Goal: Information Seeking & Learning: Understand process/instructions

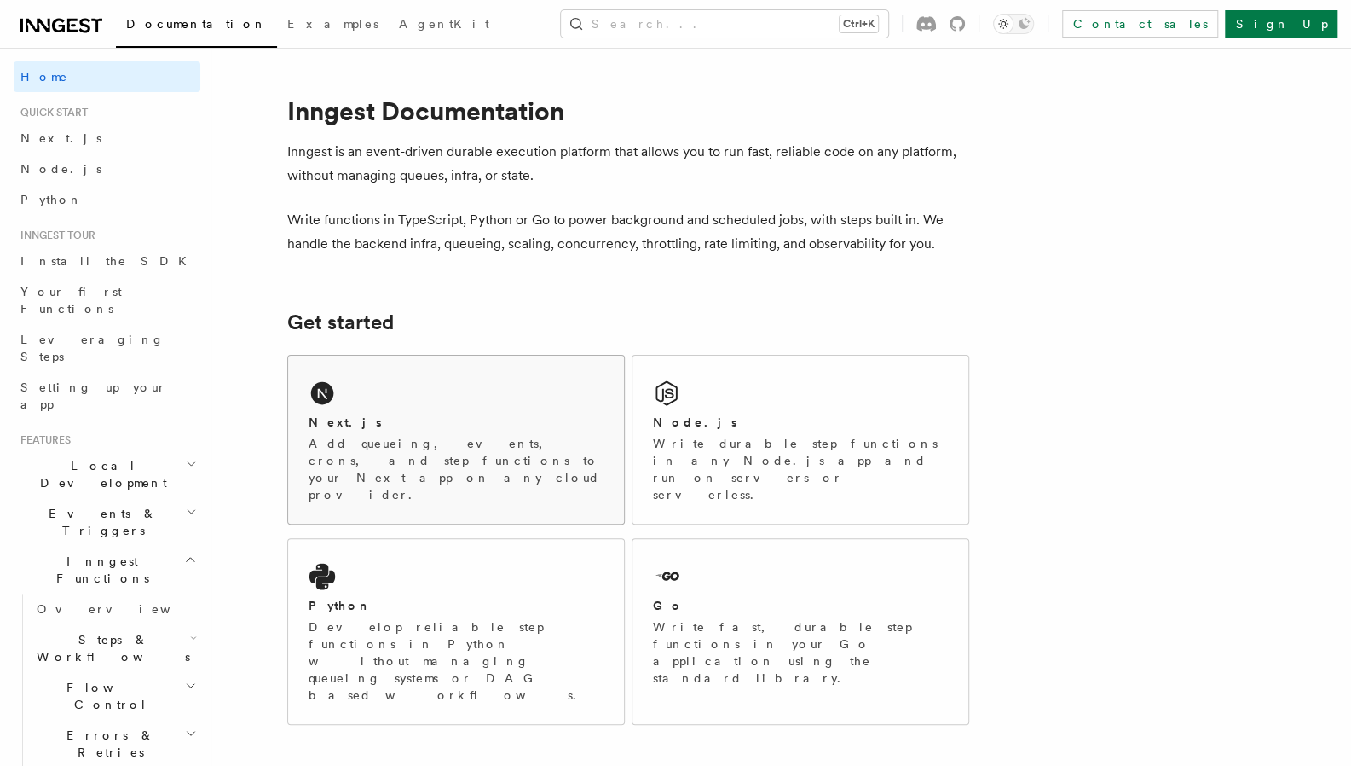
click at [421, 420] on div "Next.js" at bounding box center [456, 423] width 295 height 18
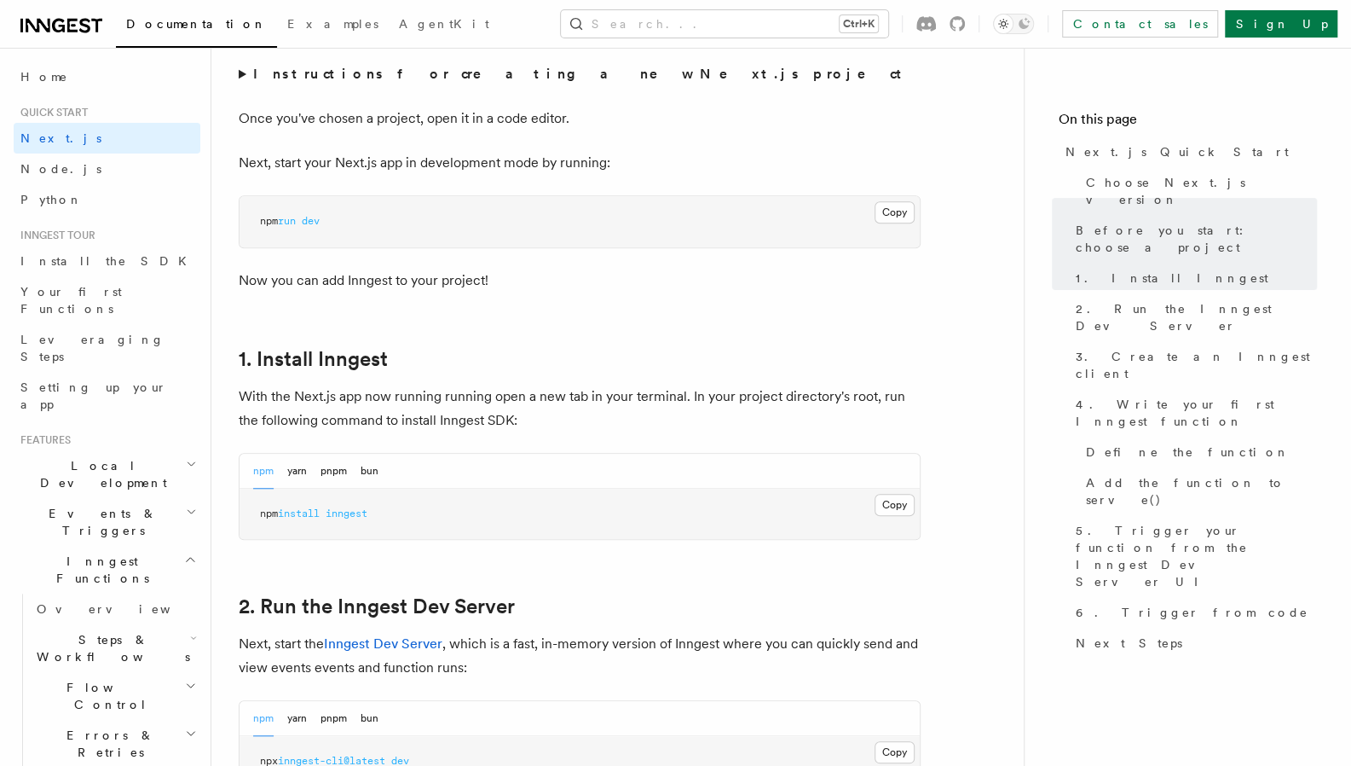
scroll to position [672, 0]
click at [898, 506] on button "Copy Copied" at bounding box center [895, 504] width 40 height 22
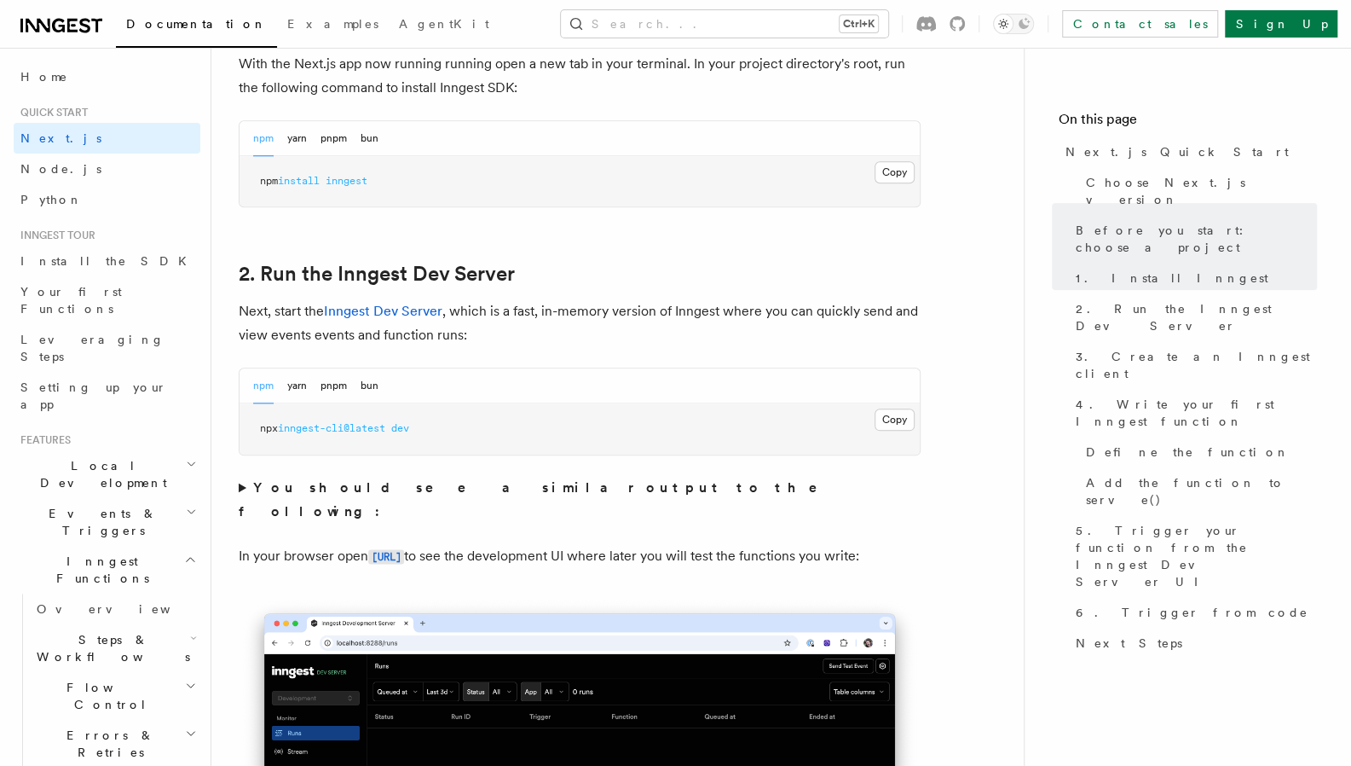
scroll to position [1010, 0]
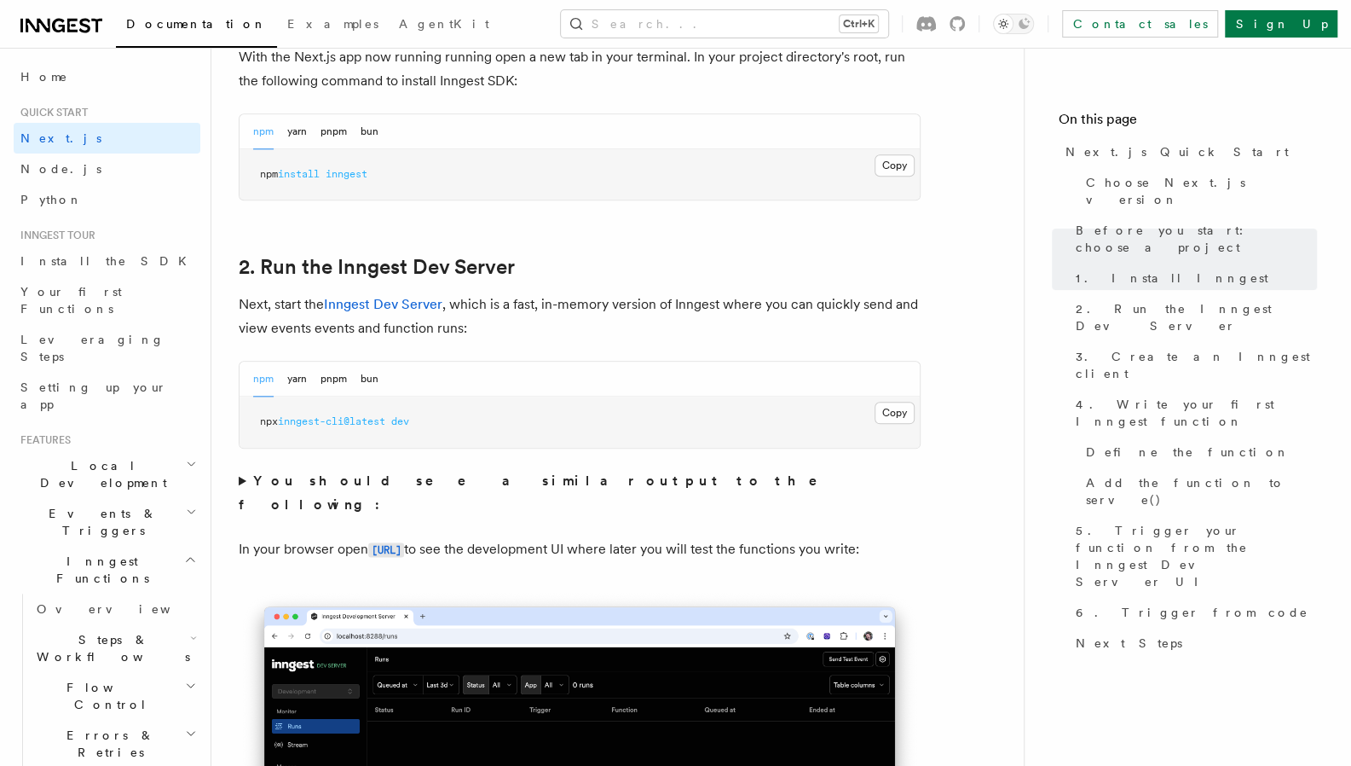
click at [525, 327] on p "Next, start the Inngest Dev Server , which is a fast, in-memory version of Inng…" at bounding box center [580, 316] width 682 height 48
click at [896, 406] on button "Copy Copied" at bounding box center [895, 413] width 40 height 22
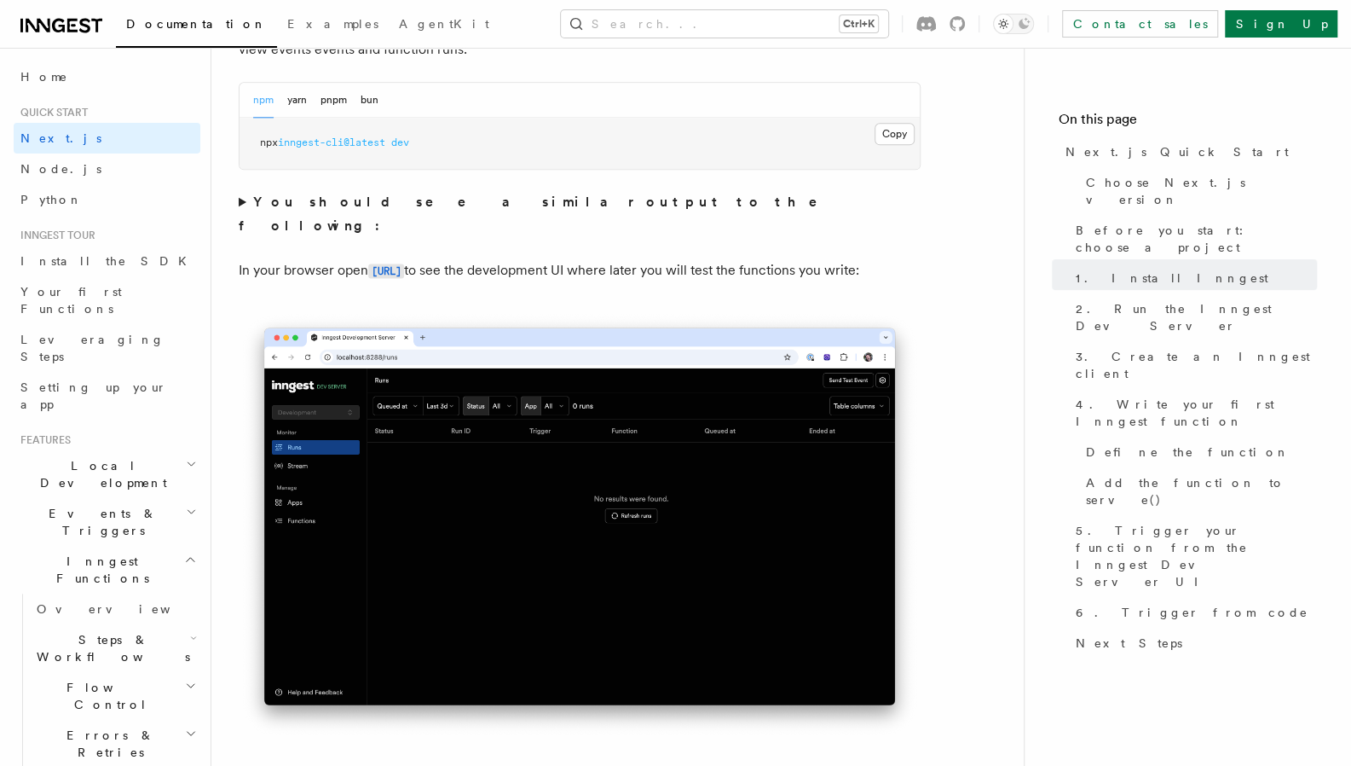
scroll to position [1290, 0]
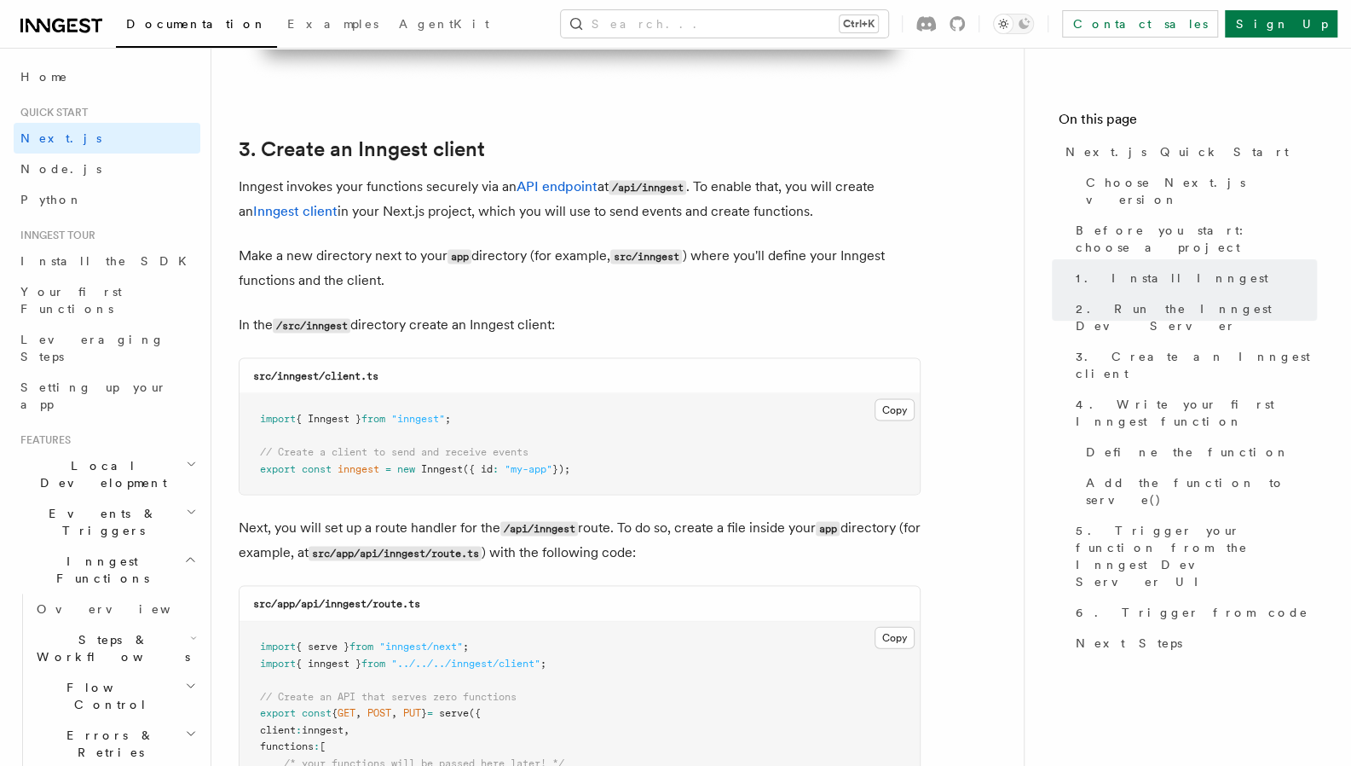
scroll to position [1946, 0]
drag, startPoint x: 279, startPoint y: 368, endPoint x: 367, endPoint y: 375, distance: 88.9
click at [367, 375] on code "src/inngest/client.ts" at bounding box center [315, 374] width 125 height 12
copy code "inngest/client."
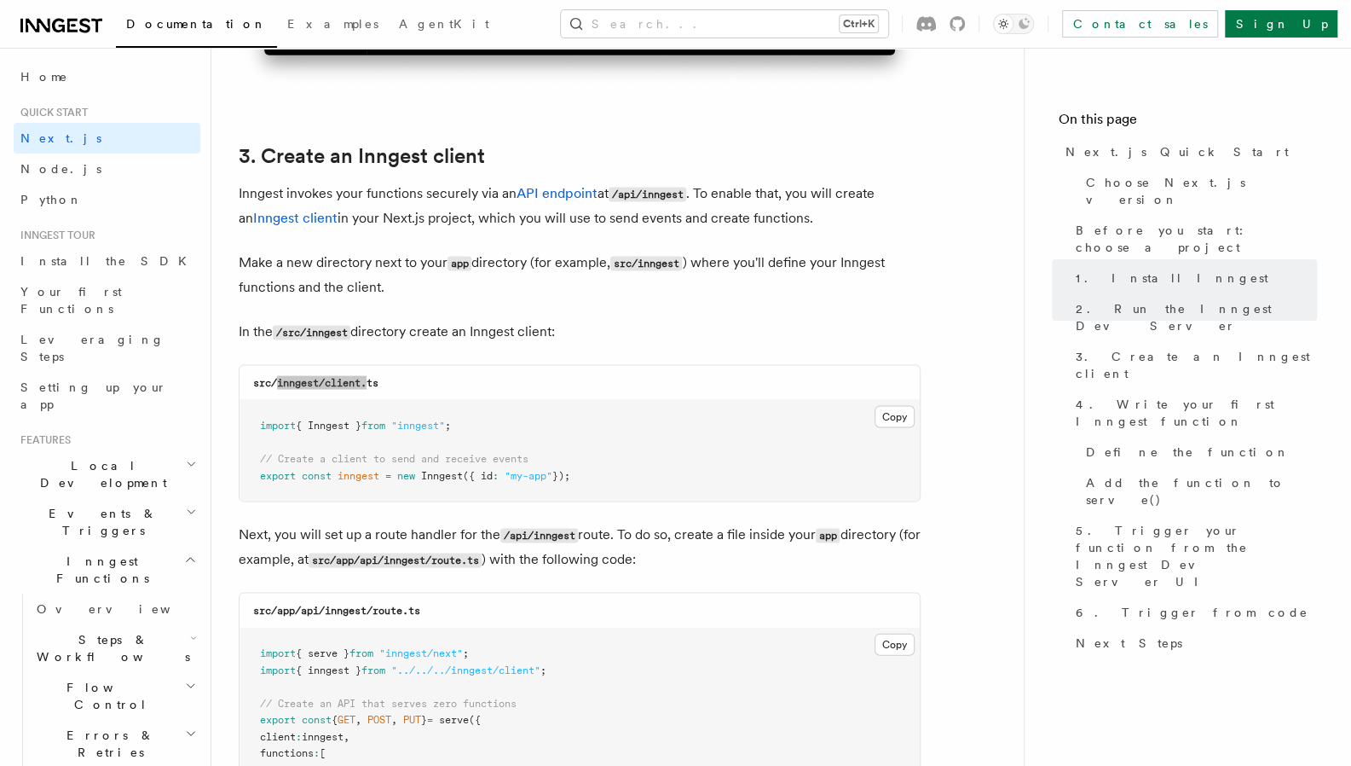
scroll to position [1938, 0]
click at [588, 440] on pre "import { Inngest } from "inngest" ; // Create a client to send and receive even…" at bounding box center [580, 451] width 680 height 101
click at [893, 420] on button "Copy Copied" at bounding box center [895, 417] width 40 height 22
click at [541, 19] on div "Search... Ctrl+K Contact sales Sign Up" at bounding box center [939, 23] width 797 height 27
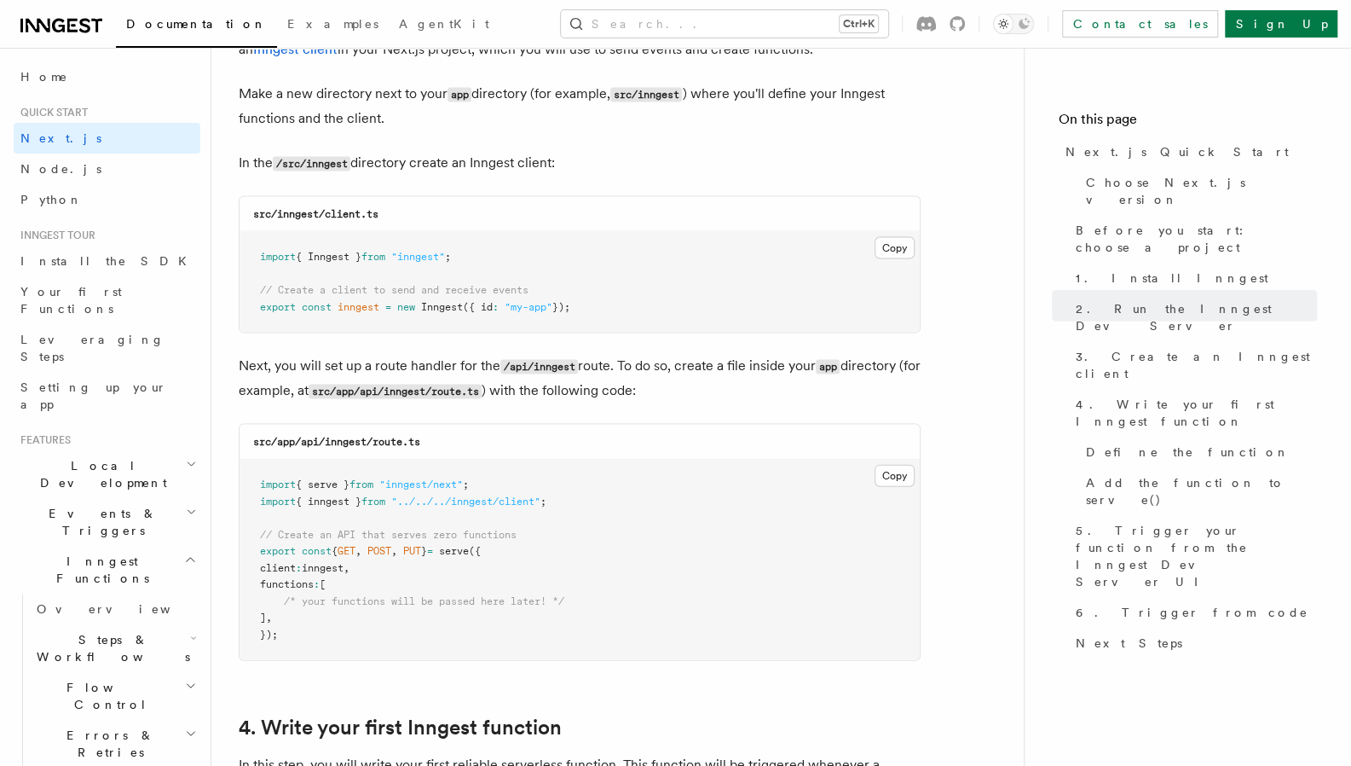
scroll to position [2158, 0]
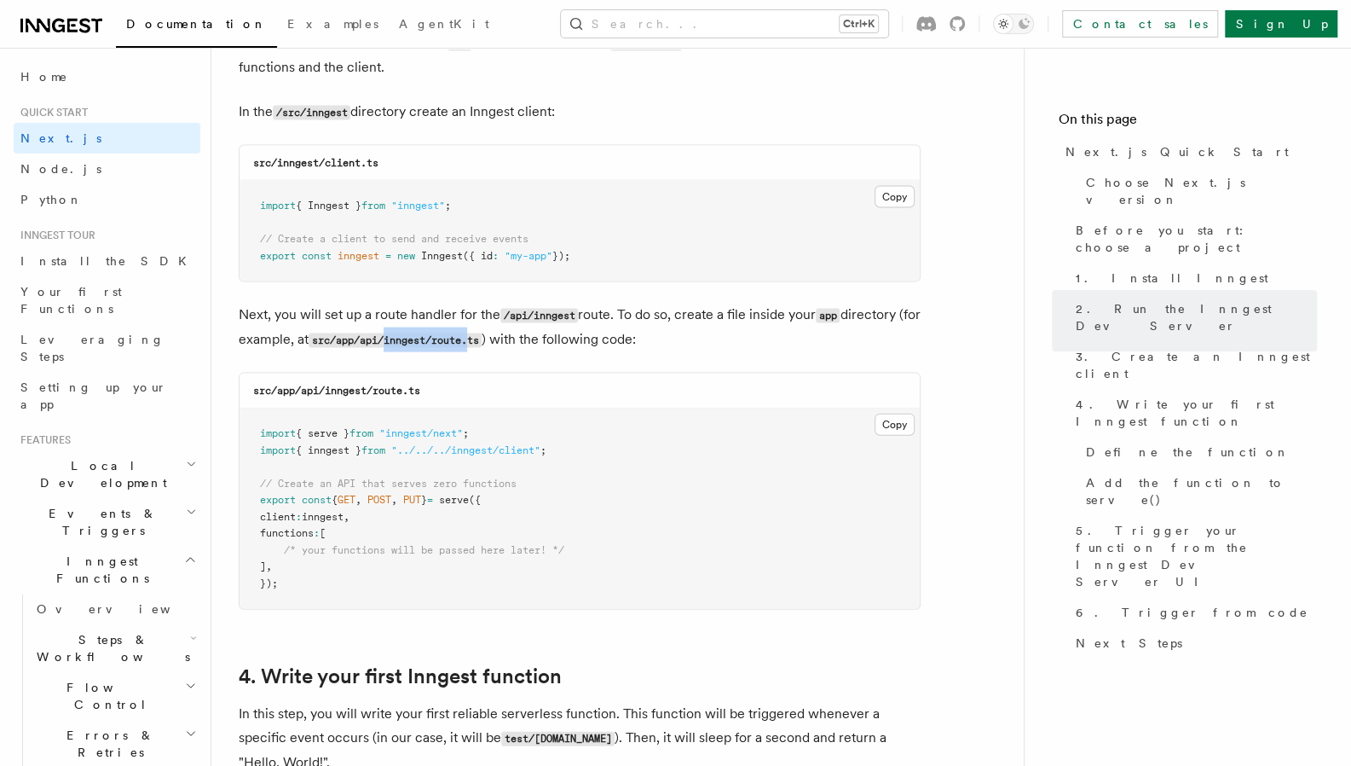
drag, startPoint x: 412, startPoint y: 340, endPoint x: 498, endPoint y: 339, distance: 86.1
click at [482, 339] on code "src/app/api/inngest/route.ts" at bounding box center [395, 340] width 173 height 14
copy code "inngest/route."
click at [593, 451] on pre "import { serve } from "inngest/next" ; import { inngest } from "../../../innges…" at bounding box center [580, 508] width 680 height 200
click at [887, 424] on button "Copy Copied" at bounding box center [895, 425] width 40 height 22
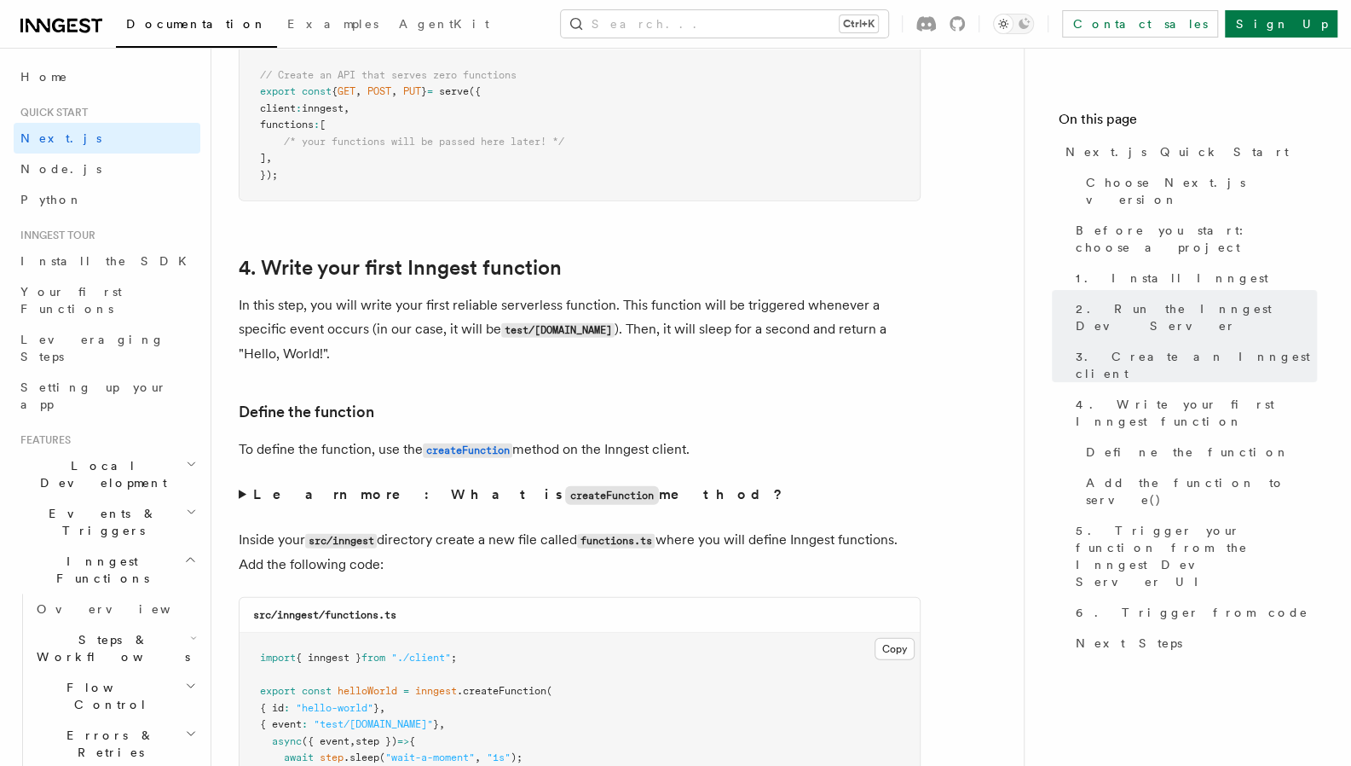
scroll to position [2568, 0]
click at [554, 329] on code "test/[DOMAIN_NAME]" at bounding box center [557, 328] width 113 height 14
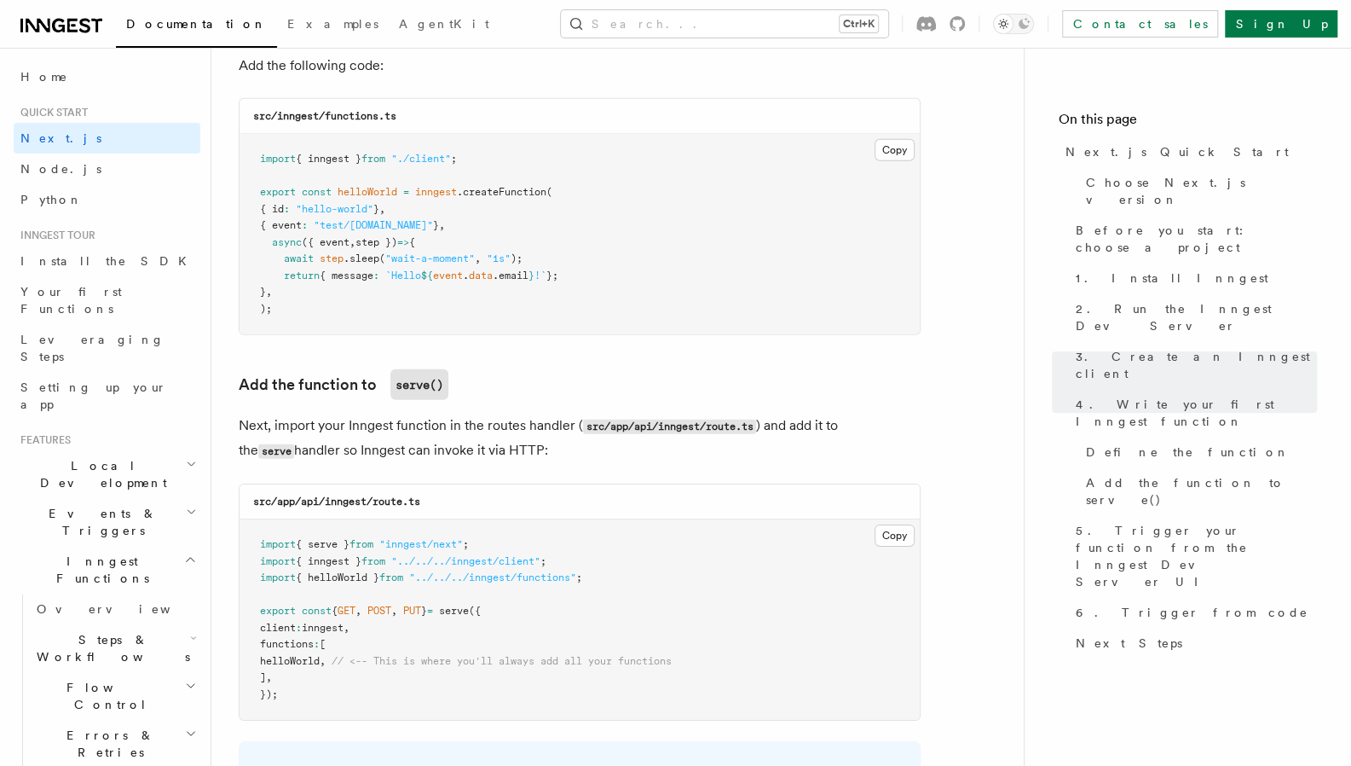
scroll to position [3066, 0]
drag, startPoint x: 278, startPoint y: 117, endPoint x: 386, endPoint y: 126, distance: 108.7
click at [386, 126] on div "src/inngest/functions.ts" at bounding box center [580, 115] width 680 height 35
copy code "inngest/functions."
click at [522, 205] on pre "import { inngest } from "./client" ; export const helloWorld = inngest .createF…" at bounding box center [580, 233] width 680 height 200
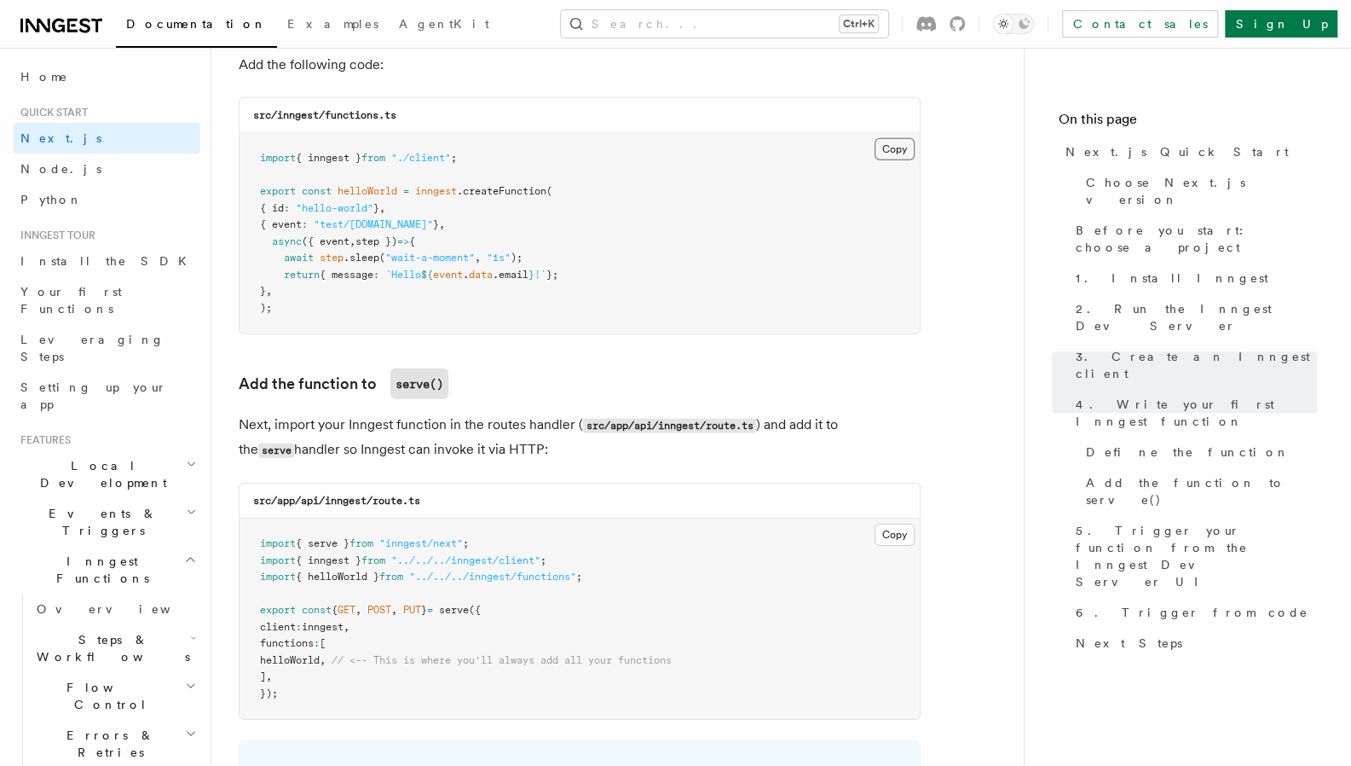
click at [892, 150] on button "Copy Copied" at bounding box center [895, 149] width 40 height 22
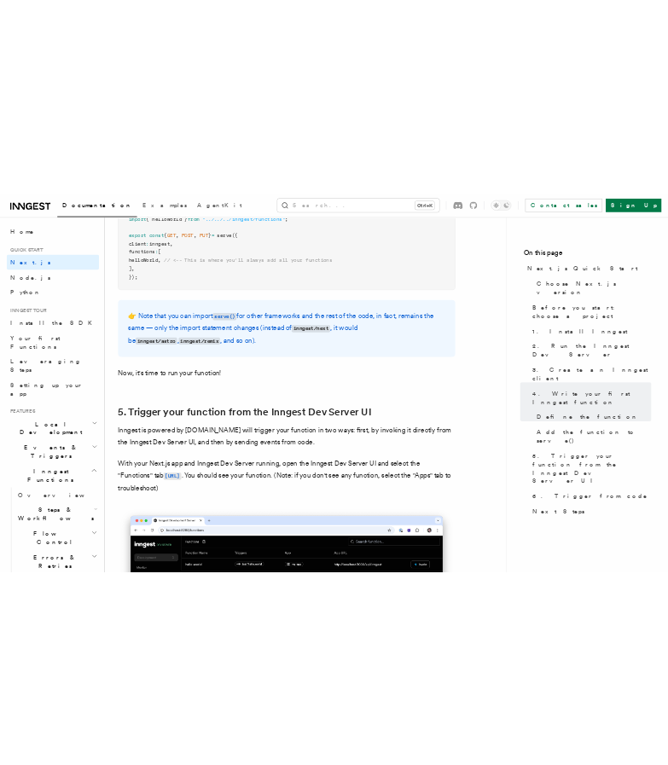
scroll to position [3592, 0]
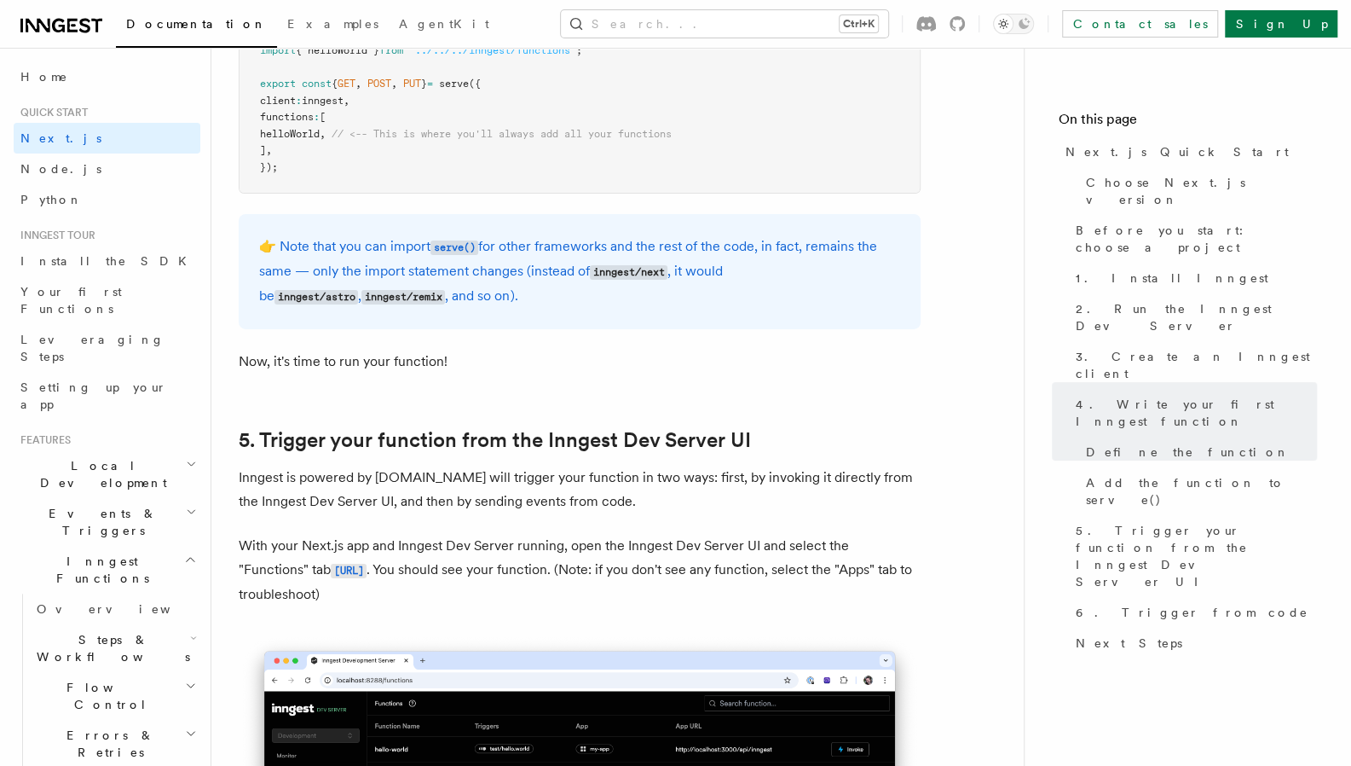
click at [576, 311] on div "👉 Note that you can import serve() for other frameworks and the rest of the cod…" at bounding box center [580, 271] width 682 height 115
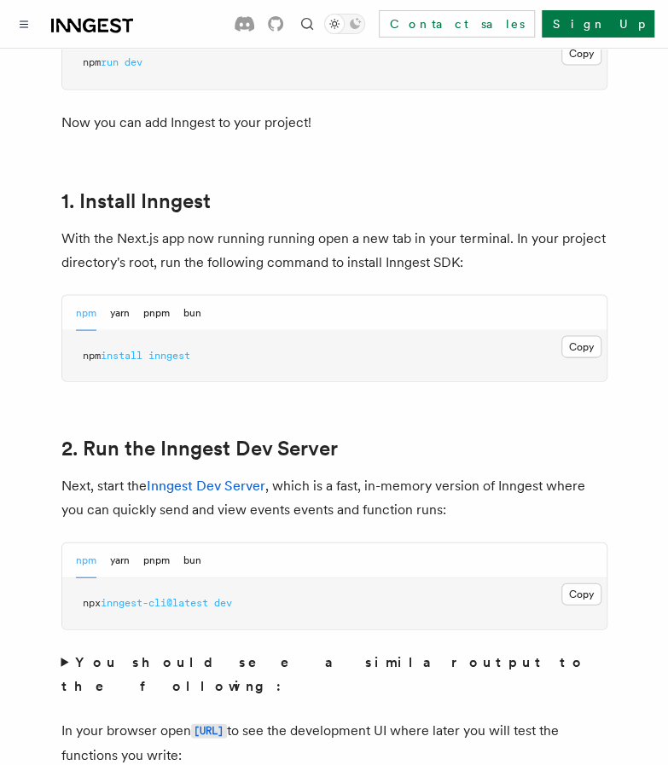
scroll to position [894, 0]
click at [567, 583] on button "Copy Copied" at bounding box center [581, 594] width 40 height 22
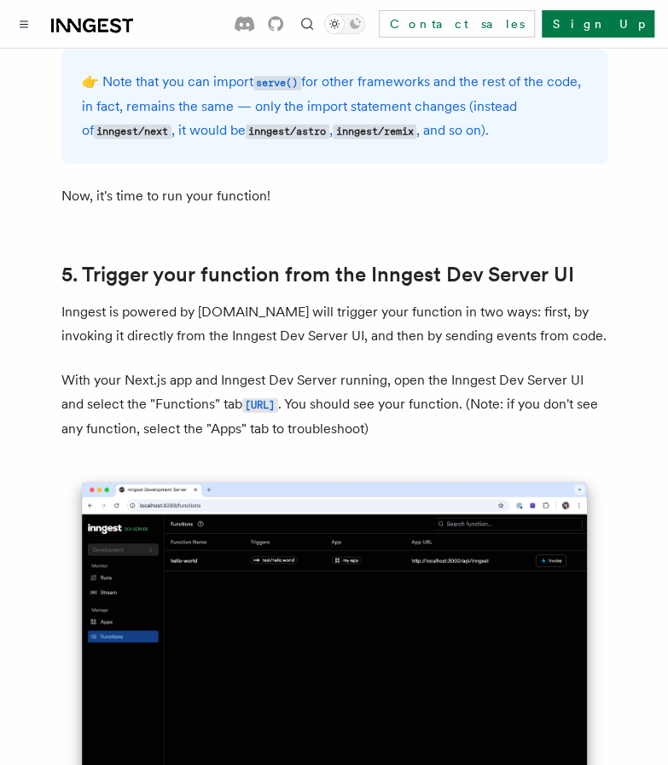
scroll to position [3832, 0]
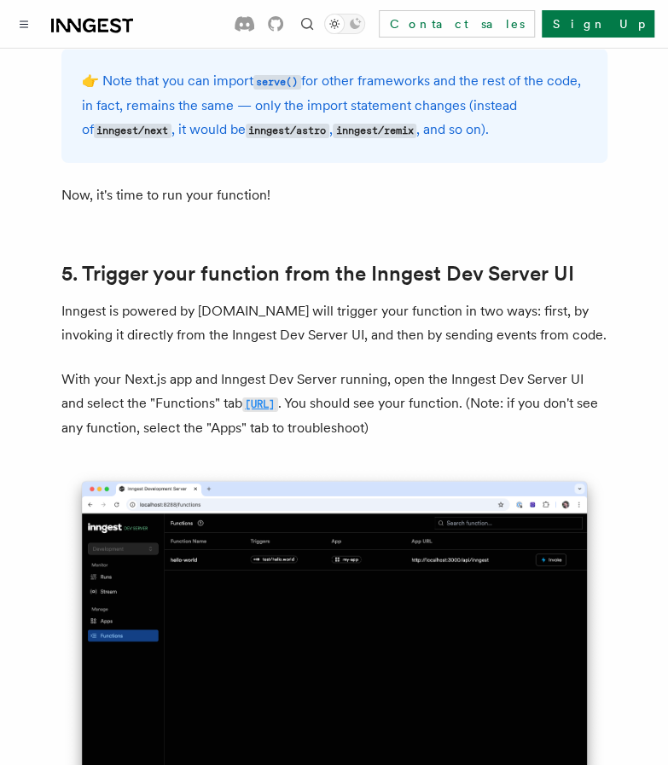
click at [278, 397] on code "[URL]" at bounding box center [260, 404] width 36 height 14
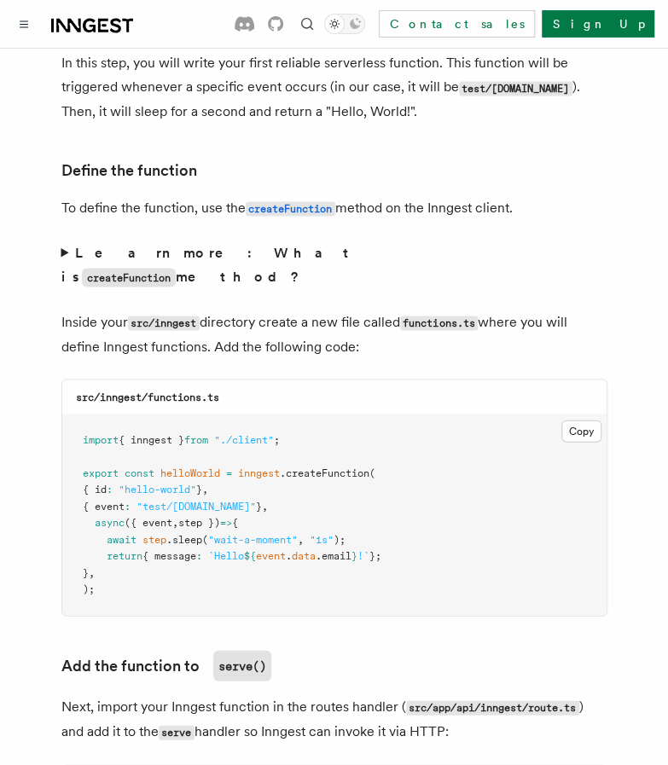
scroll to position [2860, 0]
click at [567, 419] on button "Copy Copied" at bounding box center [581, 430] width 40 height 22
